Goal: Find specific page/section: Find specific page/section

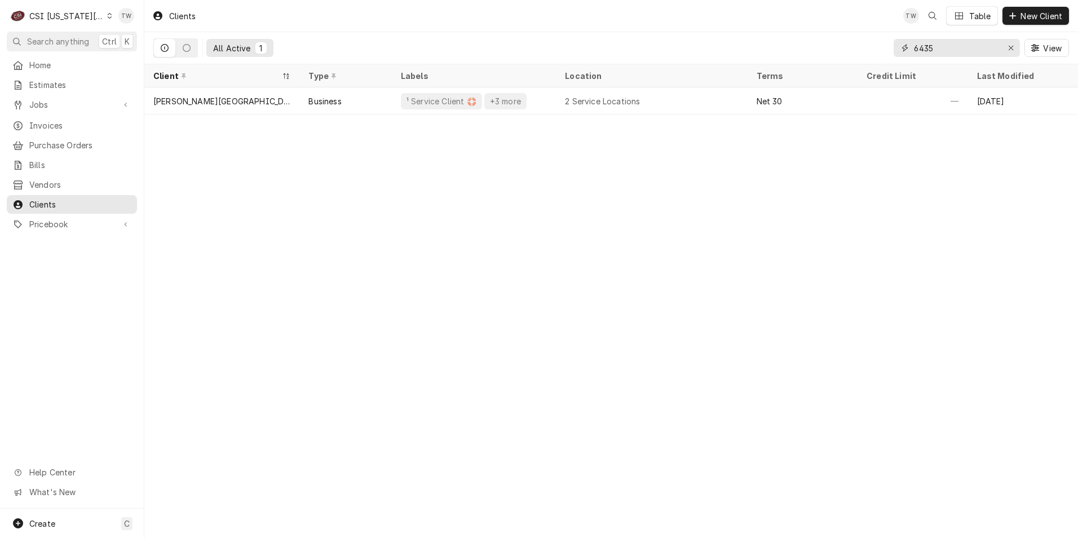
drag, startPoint x: 944, startPoint y: 51, endPoint x: 856, endPoint y: 38, distance: 89.0
click at [856, 38] on div "All Active 1 6435 View" at bounding box center [611, 48] width 916 height 32
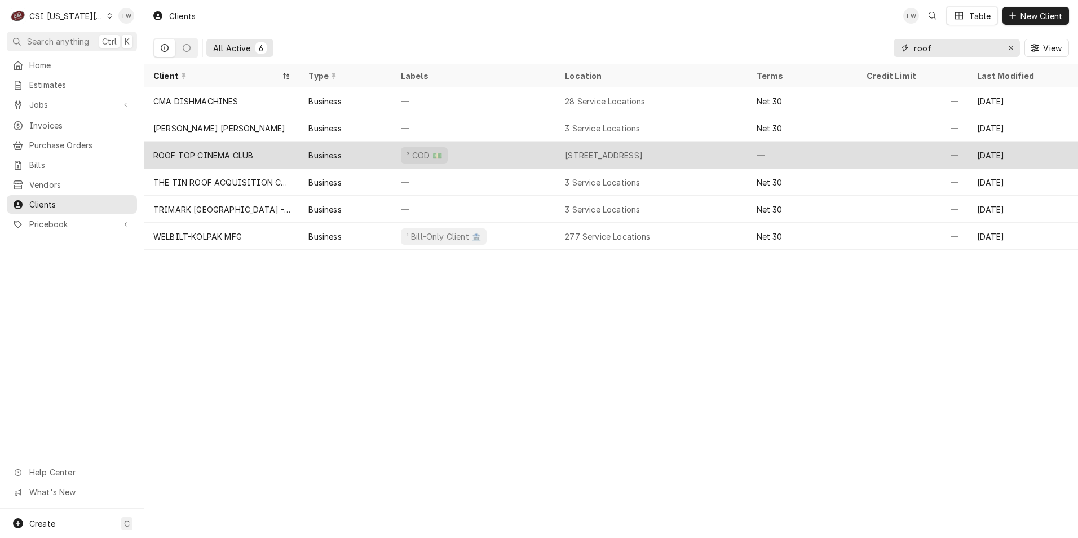
type input "roof"
click at [330, 153] on div "Business" at bounding box center [325, 155] width 33 height 12
